Goal: Communication & Community: Answer question/provide support

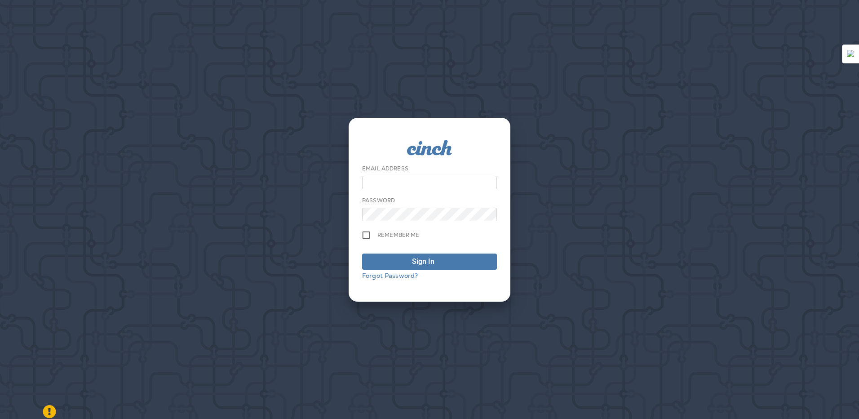
type input "**********"
click at [414, 260] on div "Sign In" at bounding box center [423, 261] width 22 height 11
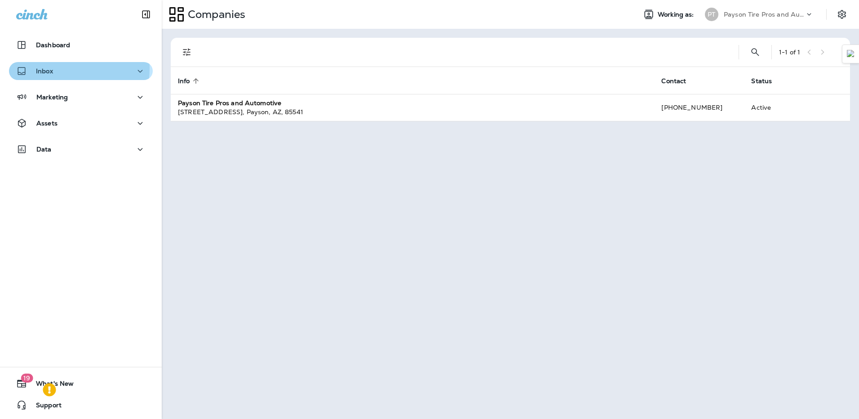
click at [50, 68] on p "Inbox" at bounding box center [44, 70] width 17 height 7
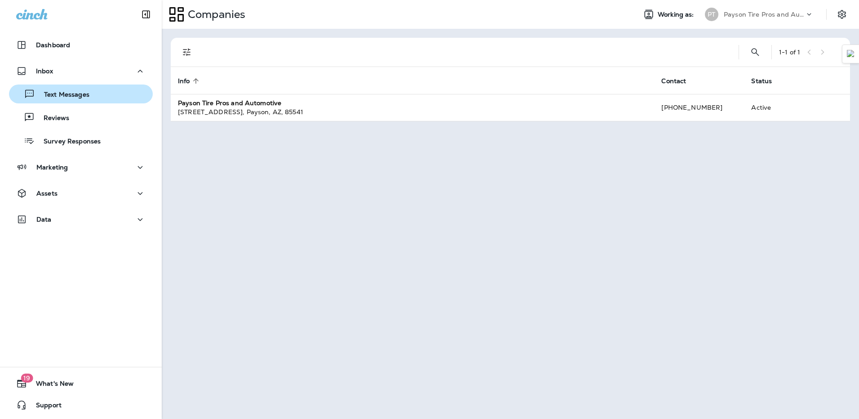
click at [71, 93] on p "Text Messages" at bounding box center [62, 95] width 54 height 9
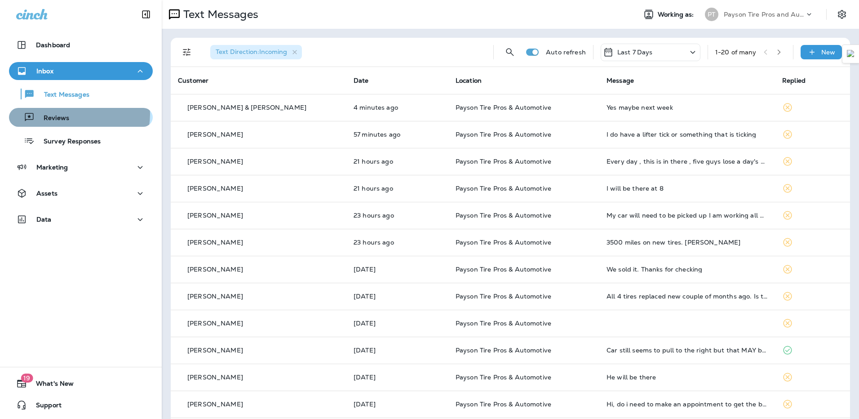
click at [78, 114] on div "Reviews" at bounding box center [81, 117] width 137 height 13
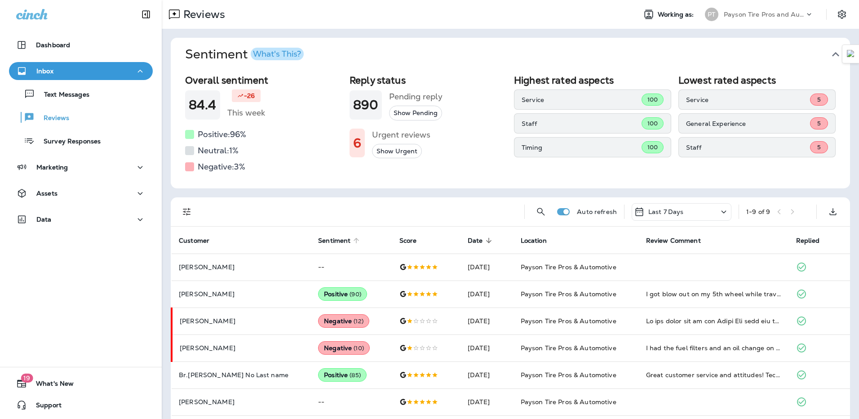
click at [318, 239] on span "Sentiment" at bounding box center [334, 241] width 32 height 8
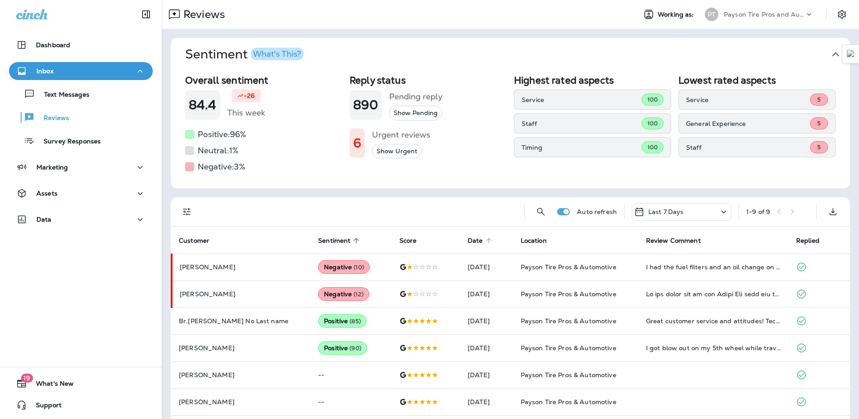
click at [468, 240] on span "Date" at bounding box center [475, 241] width 15 height 8
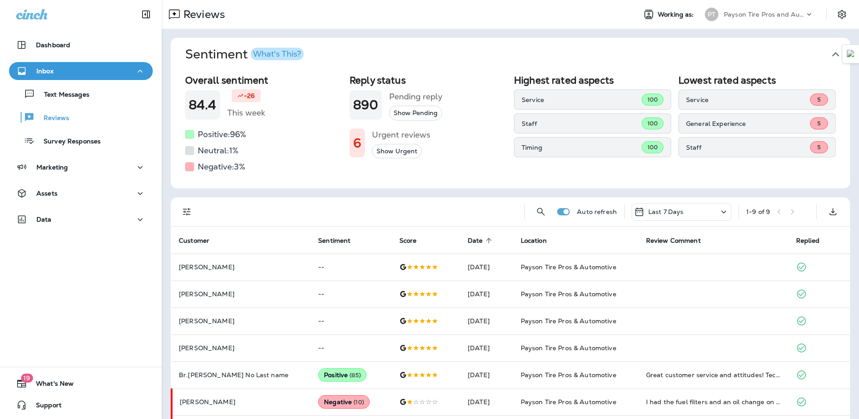
click at [468, 240] on span "Date" at bounding box center [475, 241] width 15 height 8
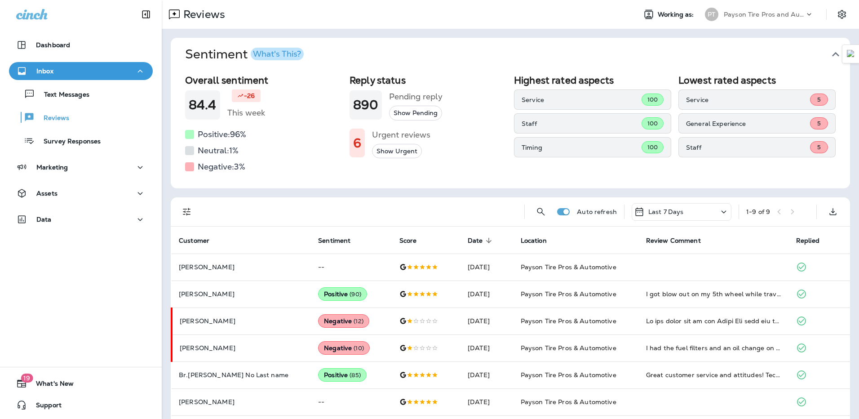
scroll to position [45, 0]
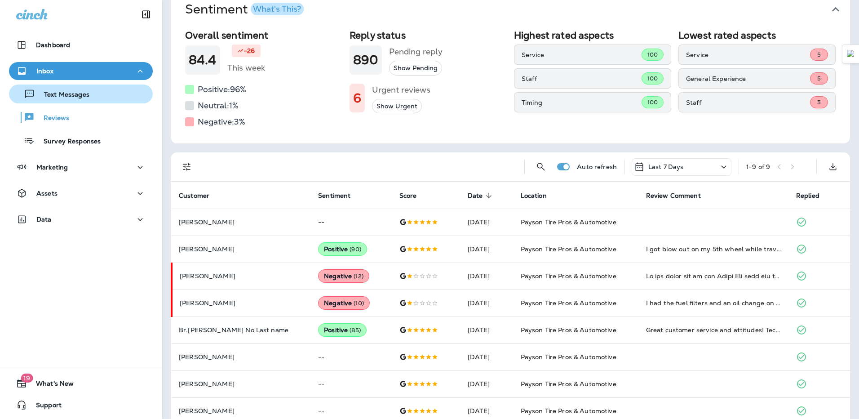
click at [68, 95] on p "Text Messages" at bounding box center [62, 95] width 54 height 9
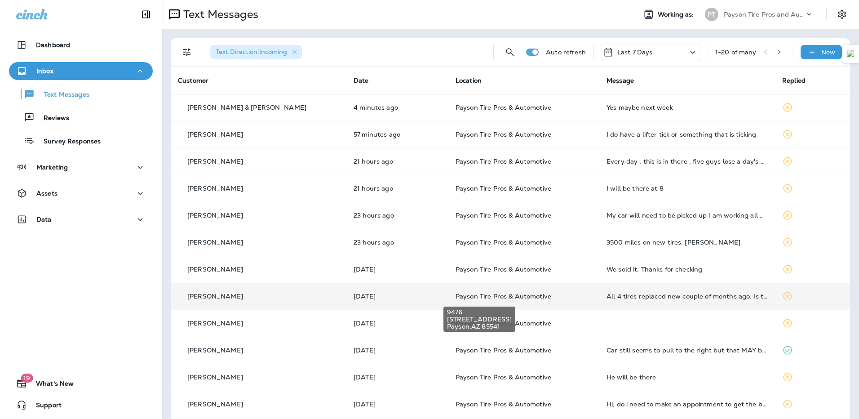
click at [520, 292] on span "Payson Tire Pros & Automotive" at bounding box center [504, 296] width 96 height 8
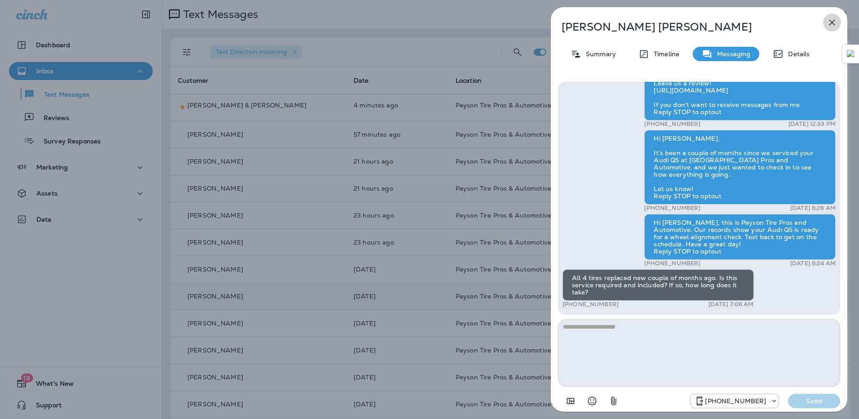
click at [833, 21] on icon "button" at bounding box center [832, 22] width 11 height 11
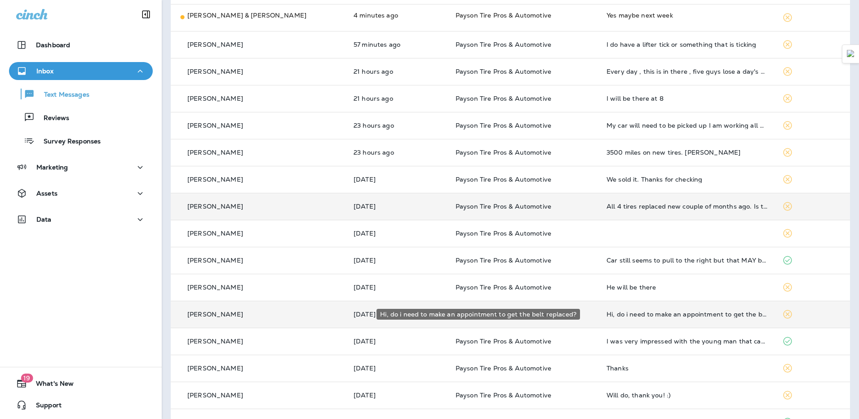
scroll to position [135, 0]
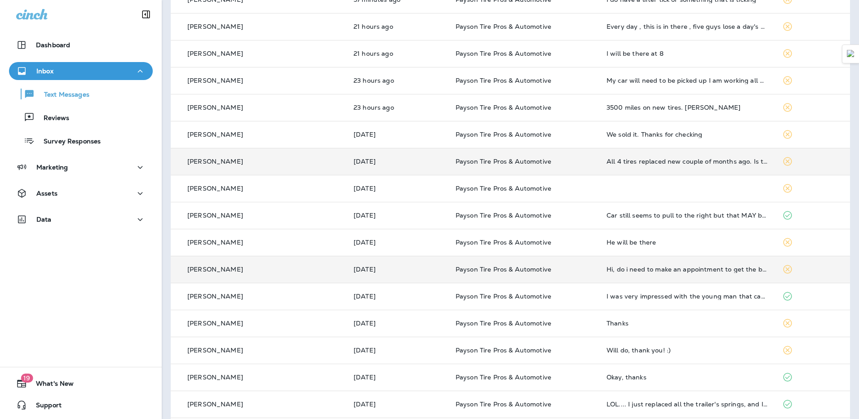
click at [645, 273] on td "Hi, do i need to make an appointment to get the belt replaced?" at bounding box center [687, 269] width 176 height 27
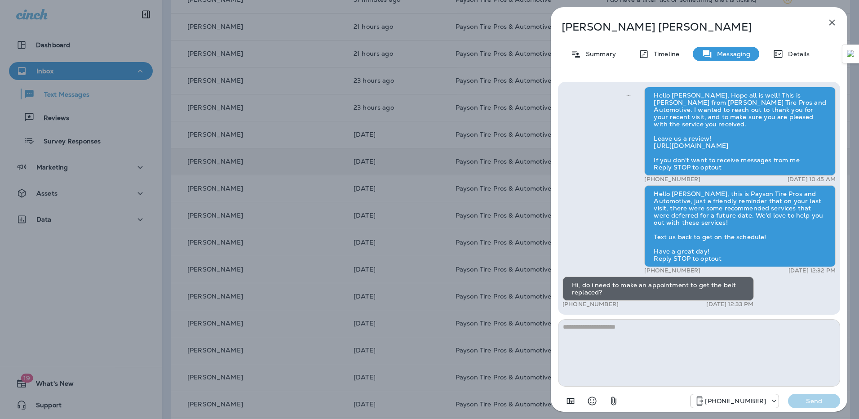
click at [835, 25] on icon "button" at bounding box center [832, 22] width 11 height 11
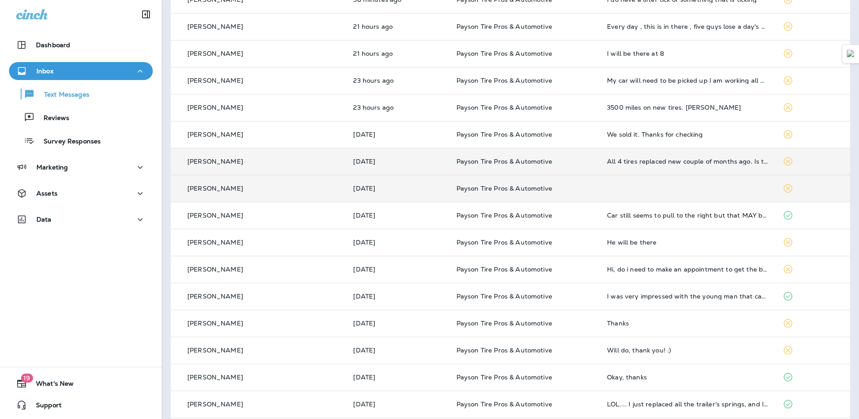
click at [697, 193] on td at bounding box center [687, 188] width 175 height 27
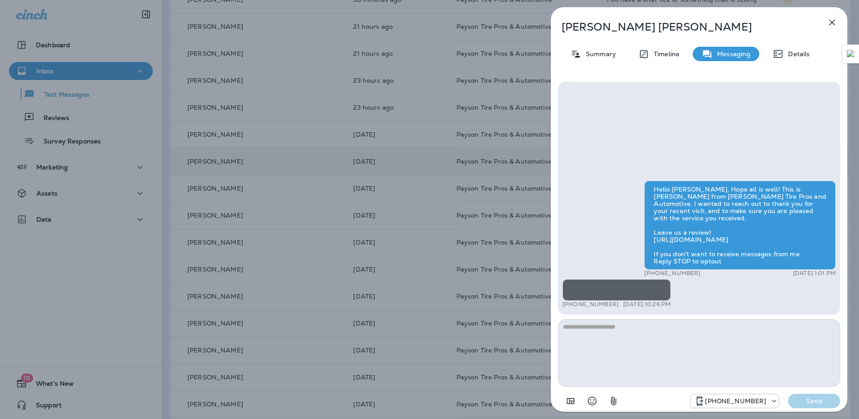
scroll to position [-242, 0]
click at [834, 20] on icon "button" at bounding box center [832, 22] width 11 height 11
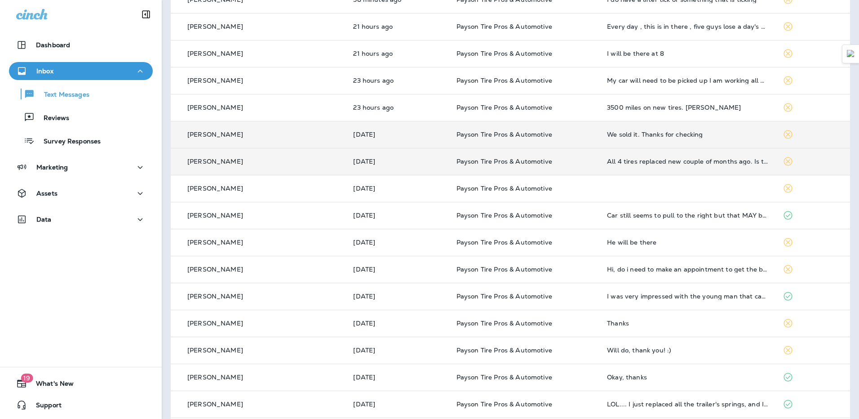
click at [665, 141] on td "We sold it. Thanks for checking" at bounding box center [687, 134] width 175 height 27
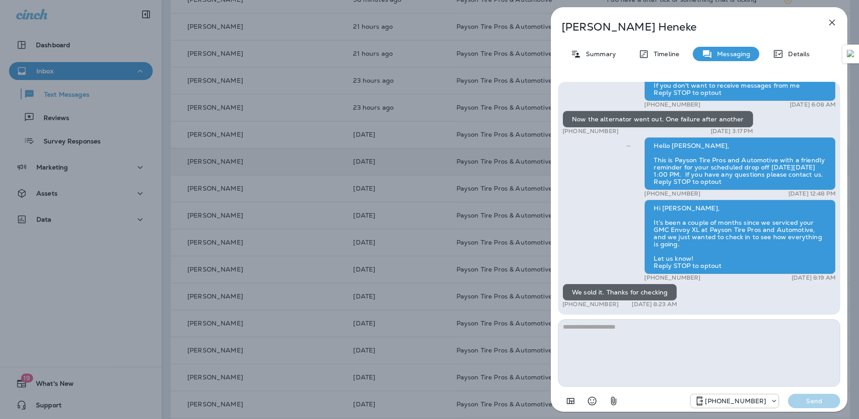
click at [825, 26] on button "button" at bounding box center [832, 22] width 18 height 18
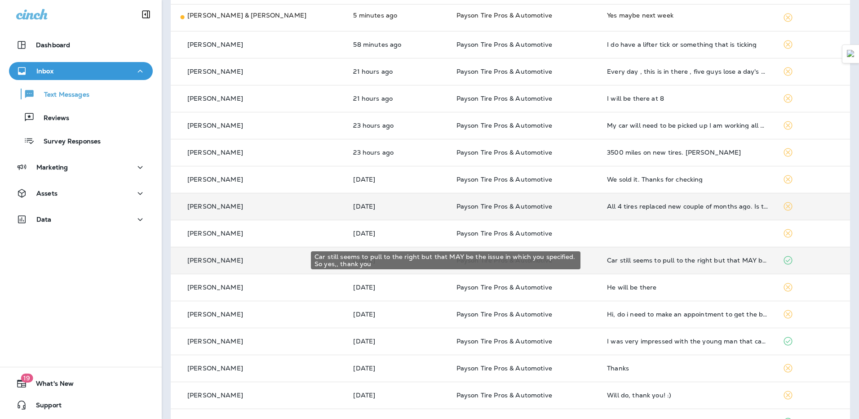
scroll to position [45, 0]
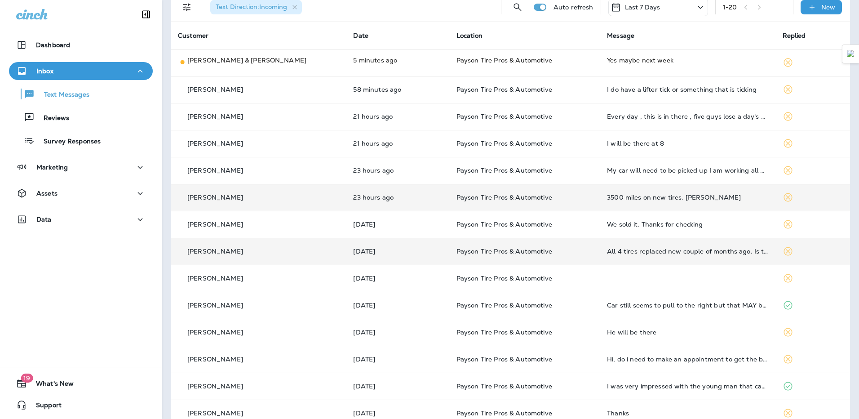
click at [600, 205] on td "3500 miles on new tires. [PERSON_NAME]" at bounding box center [687, 197] width 175 height 27
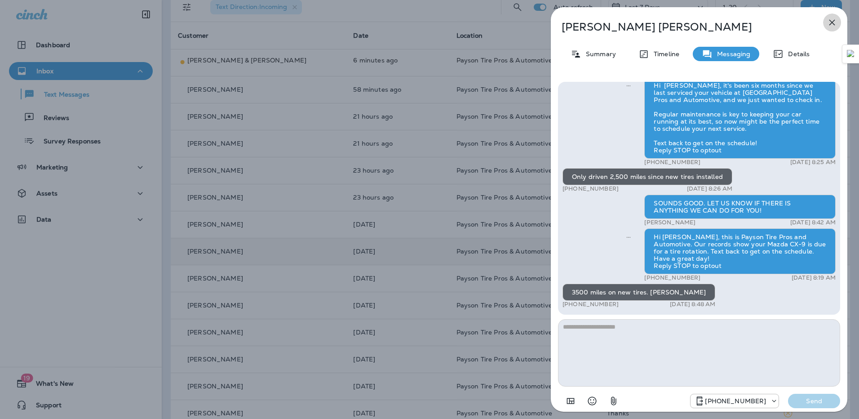
click at [833, 26] on icon "button" at bounding box center [832, 22] width 11 height 11
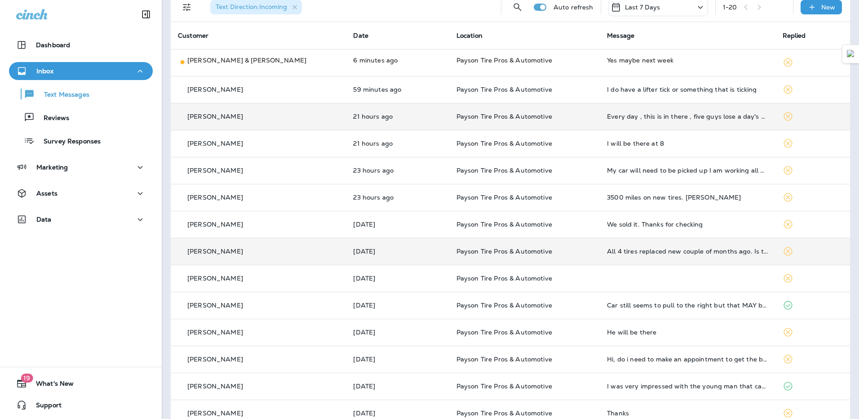
click at [653, 125] on td "Every day , this is in there , five guys lose a day's worth of work. You talk t…" at bounding box center [687, 116] width 175 height 27
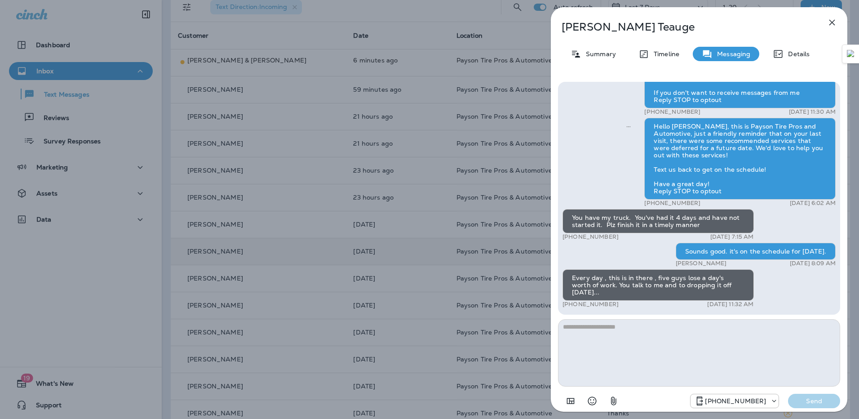
click at [471, 143] on div "[PERSON_NAME] Summary Timeline Messaging Details Hi [PERSON_NAME], it's been si…" at bounding box center [429, 209] width 859 height 419
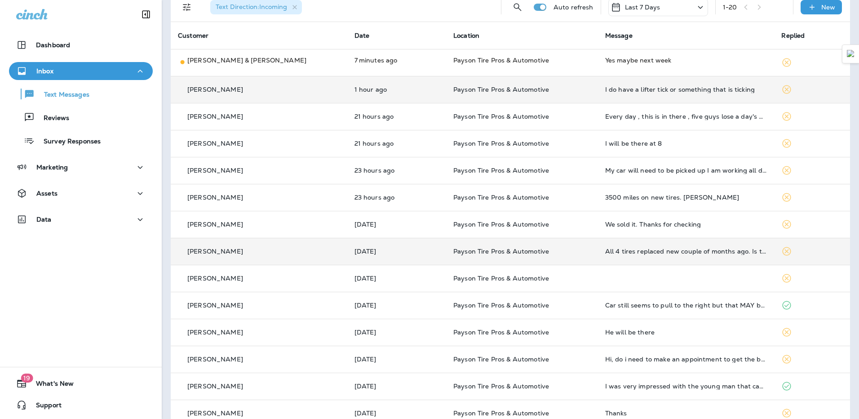
click at [620, 101] on td "I do have a lifter tick or something that is ticking" at bounding box center [686, 89] width 177 height 27
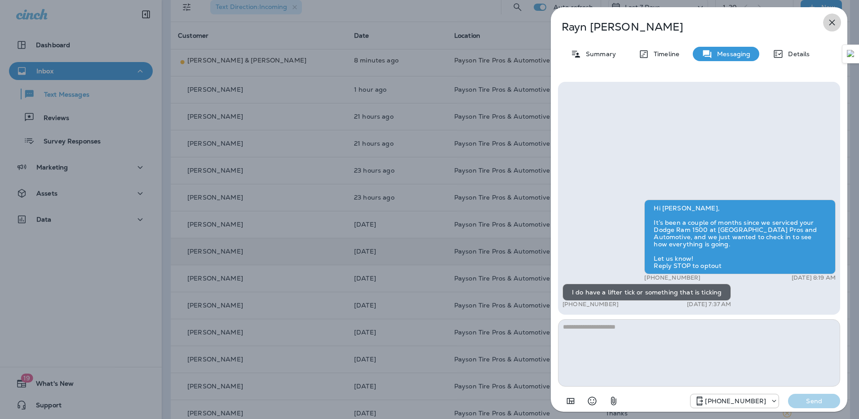
click at [834, 25] on icon "button" at bounding box center [832, 22] width 11 height 11
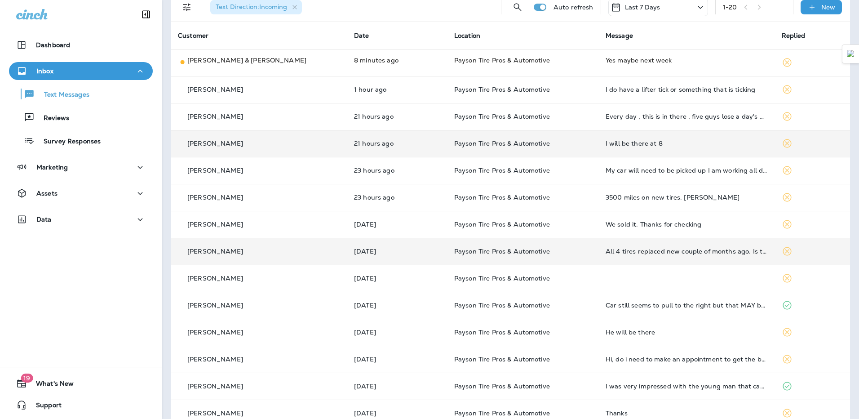
click at [664, 142] on div "I will be there at 8" at bounding box center [687, 143] width 162 height 7
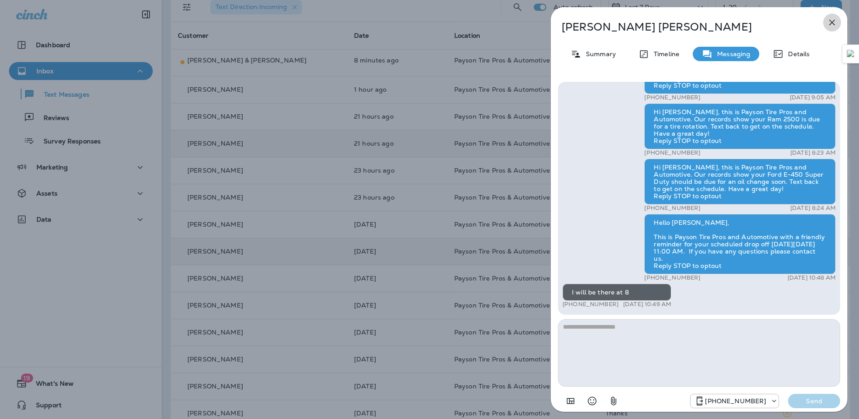
click at [829, 26] on icon "button" at bounding box center [832, 22] width 11 height 11
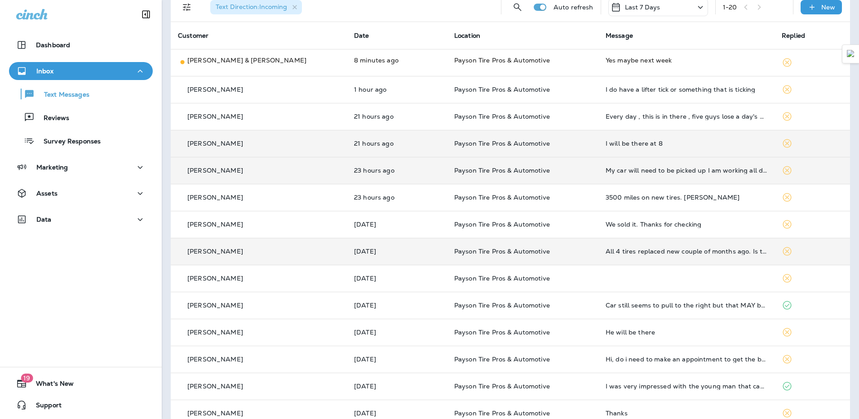
click at [659, 174] on td "My car will need to be picked up I am working all day until 4:00 and returned t…" at bounding box center [687, 170] width 176 height 27
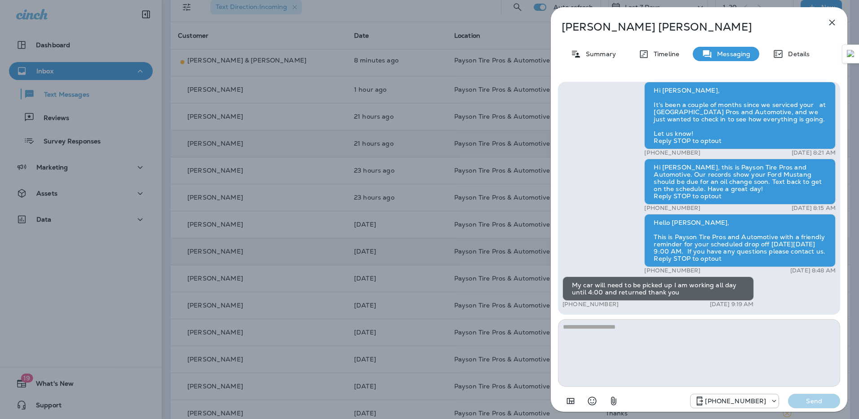
click at [831, 27] on icon "button" at bounding box center [832, 22] width 11 height 11
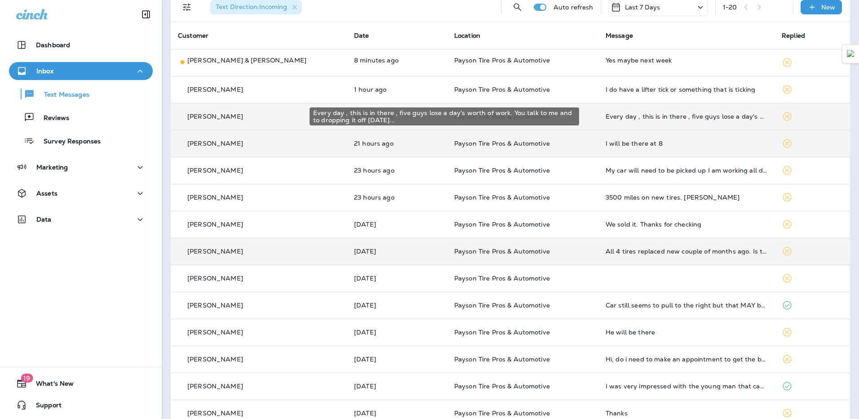
click at [608, 118] on div "Every day , this is in there , five guys lose a day's worth of work. You talk t…" at bounding box center [687, 116] width 162 height 7
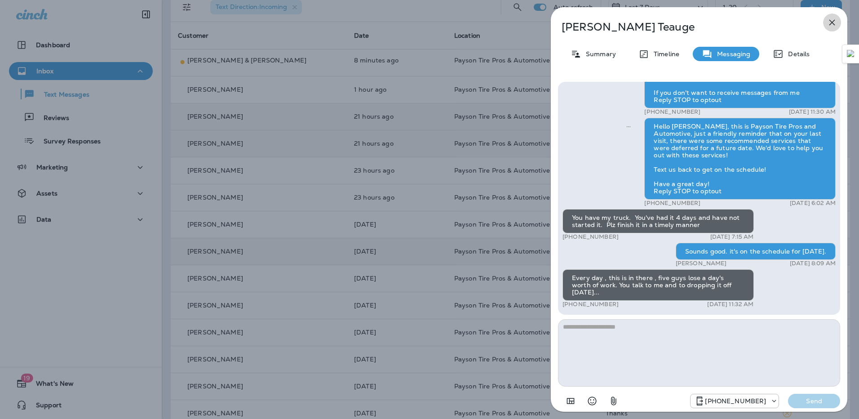
drag, startPoint x: 832, startPoint y: 17, endPoint x: 780, endPoint y: 7, distance: 53.6
click at [832, 18] on icon "button" at bounding box center [832, 22] width 11 height 11
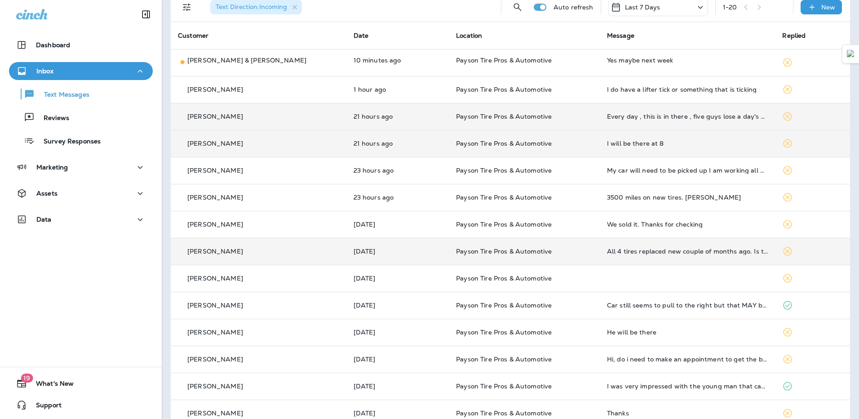
click at [346, 120] on td "21 hours ago" at bounding box center [397, 116] width 103 height 27
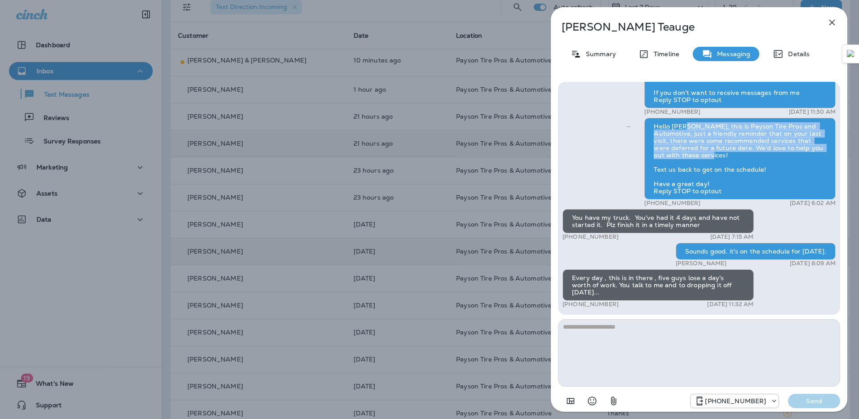
drag, startPoint x: 685, startPoint y: 136, endPoint x: 711, endPoint y: 166, distance: 40.1
click at [711, 166] on div "Hello [PERSON_NAME], this is Payson Tire Pros and Automotive, just a friendly r…" at bounding box center [739, 159] width 191 height 82
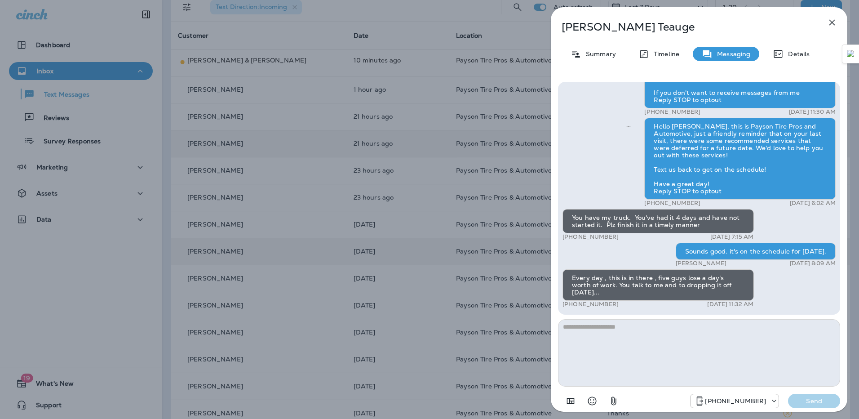
click at [649, 229] on div "You have my truck. You've had it 4 days and have not started it. Plz finish it …" at bounding box center [658, 221] width 191 height 24
drag, startPoint x: 696, startPoint y: 257, endPoint x: 823, endPoint y: 259, distance: 126.7
click at [823, 259] on div "Sounds good. it's on the schedule for [DATE]." at bounding box center [756, 251] width 160 height 17
drag, startPoint x: 739, startPoint y: 293, endPoint x: 726, endPoint y: 292, distance: 12.6
click at [726, 292] on div "Every day , this is in there , five guys lose a day's worth of work. You talk t…" at bounding box center [658, 284] width 191 height 31
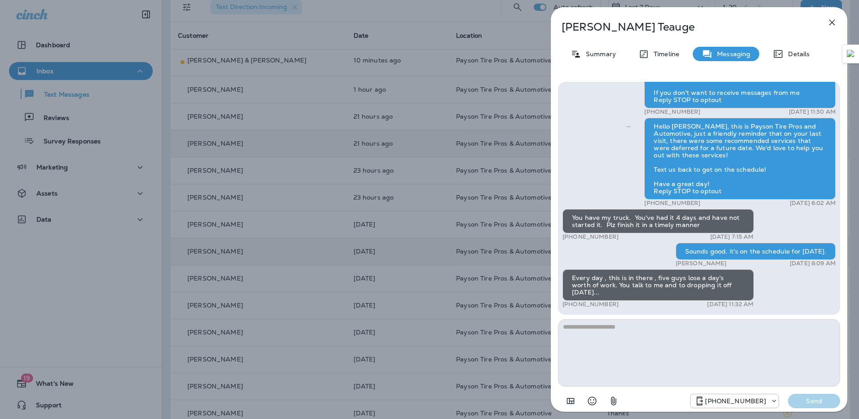
click at [600, 285] on div "Every day , this is in there , five guys lose a day's worth of work. You talk t…" at bounding box center [658, 284] width 191 height 31
click at [833, 24] on icon "button" at bounding box center [832, 22] width 11 height 11
